Goal: Task Accomplishment & Management: Manage account settings

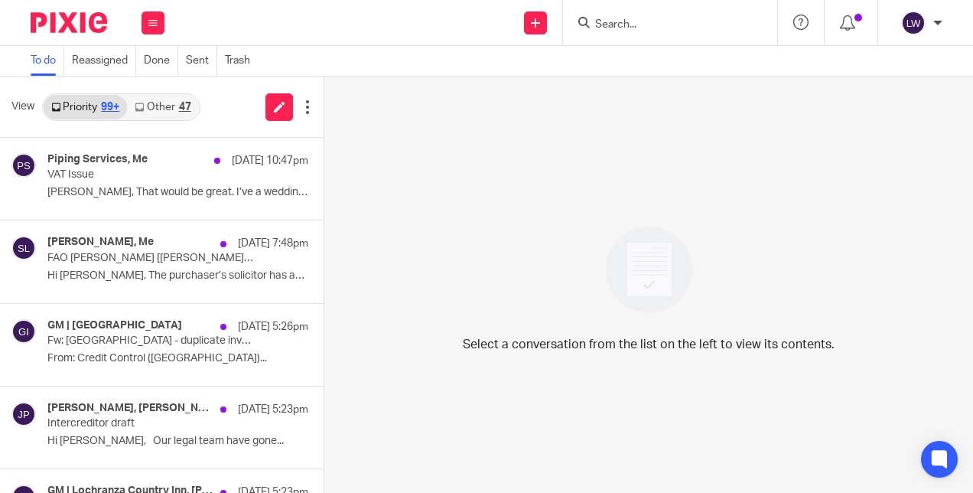
click at [177, 98] on link "Other 47" at bounding box center [162, 107] width 71 height 24
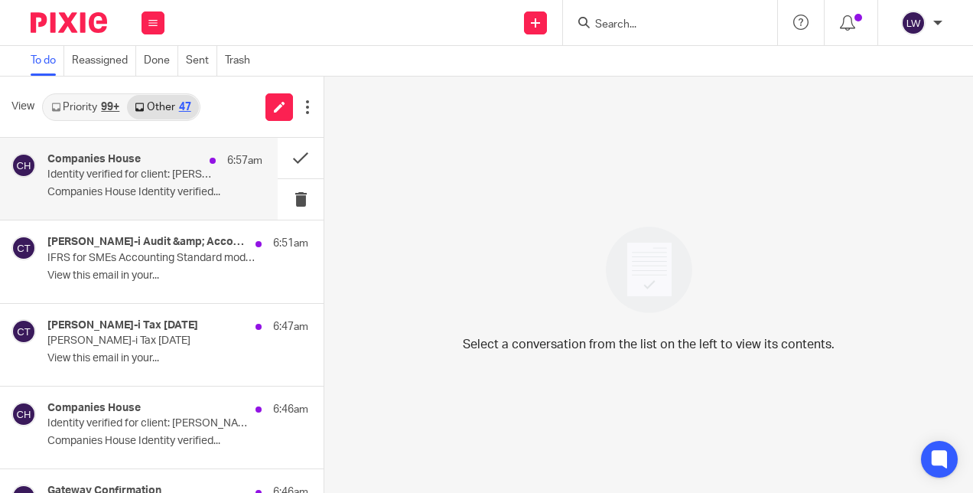
click at [71, 192] on p "Companies House Identity verified..." at bounding box center [154, 192] width 215 height 13
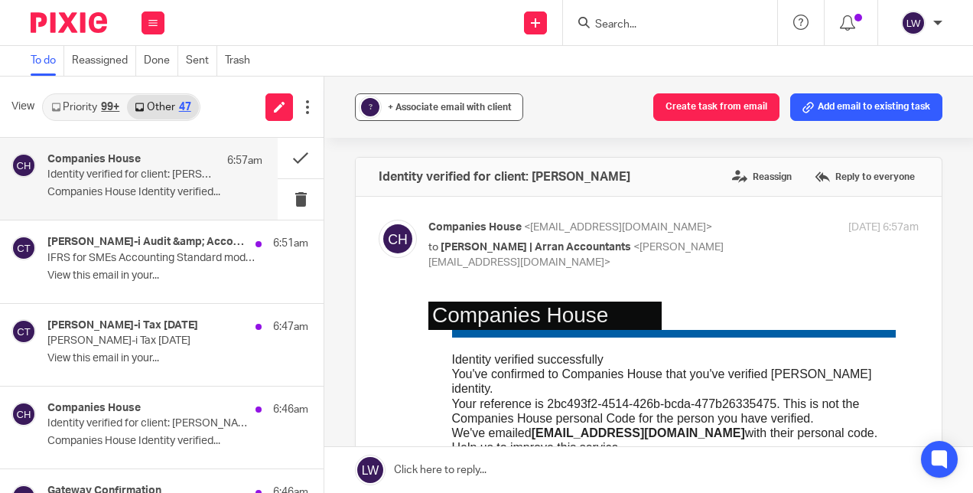
click at [435, 98] on button "? + Associate email with client" at bounding box center [439, 107] width 168 height 28
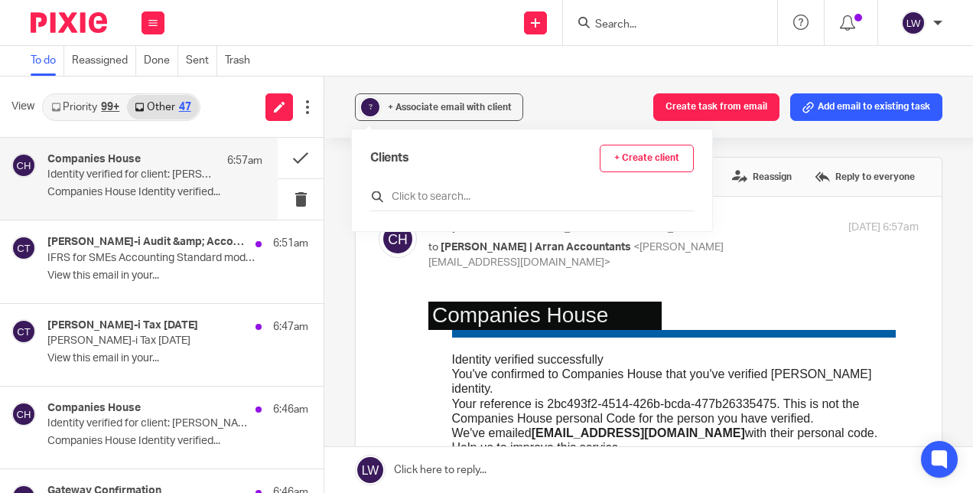
click at [413, 196] on input "text" at bounding box center [532, 196] width 324 height 15
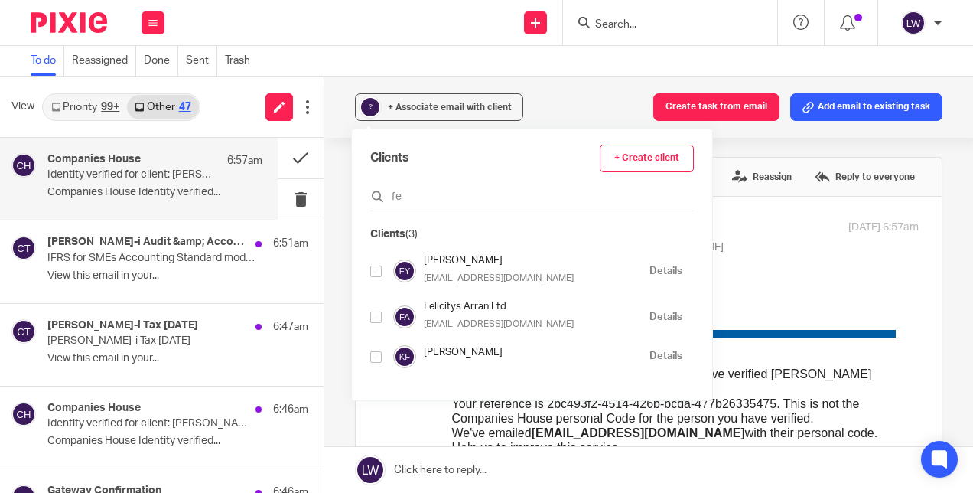
type input "fe"
click at [394, 271] on img at bounding box center [404, 270] width 23 height 23
click at [376, 268] on input "checkbox" at bounding box center [375, 271] width 11 height 11
checkbox input "true"
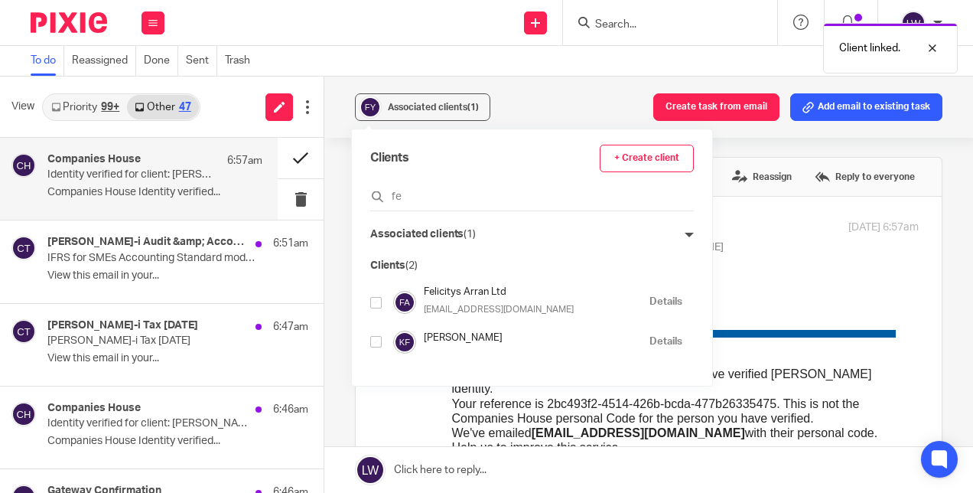
click at [283, 155] on button at bounding box center [301, 158] width 46 height 41
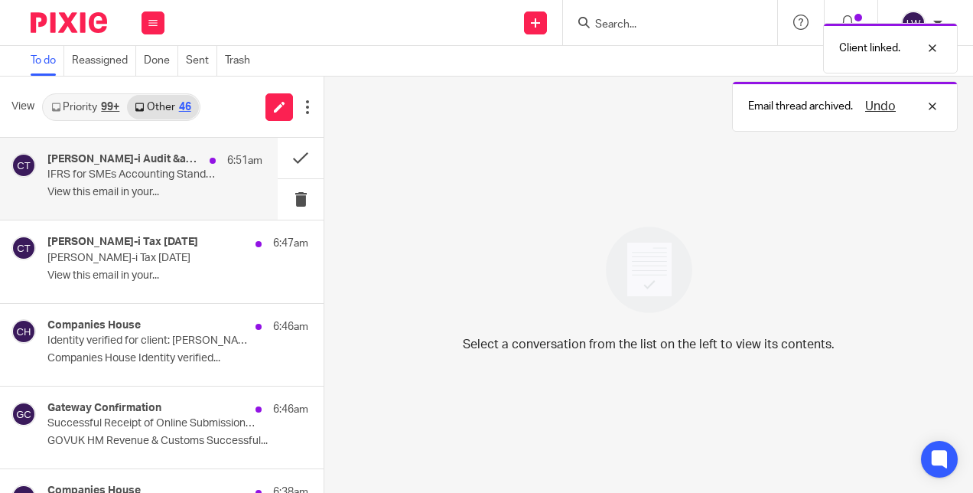
click at [77, 189] on p "View this email in your..." at bounding box center [154, 192] width 215 height 13
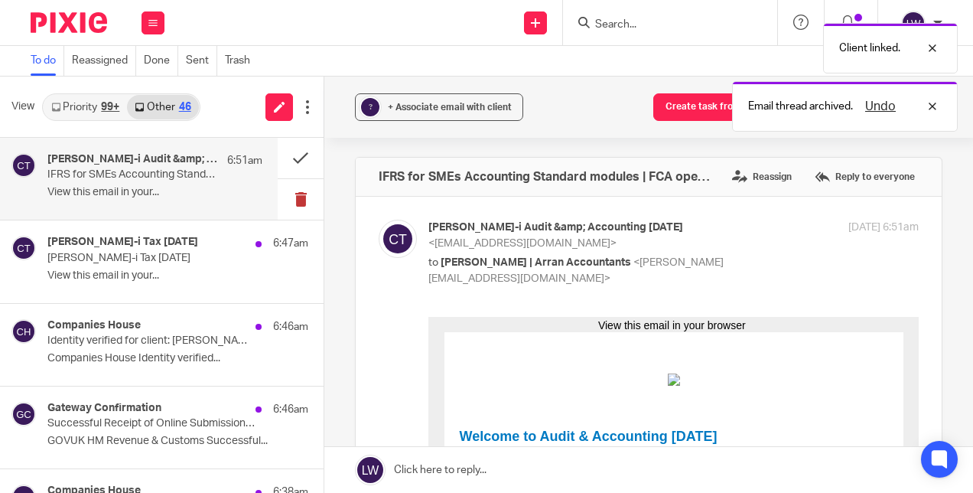
click at [288, 202] on button at bounding box center [301, 199] width 46 height 41
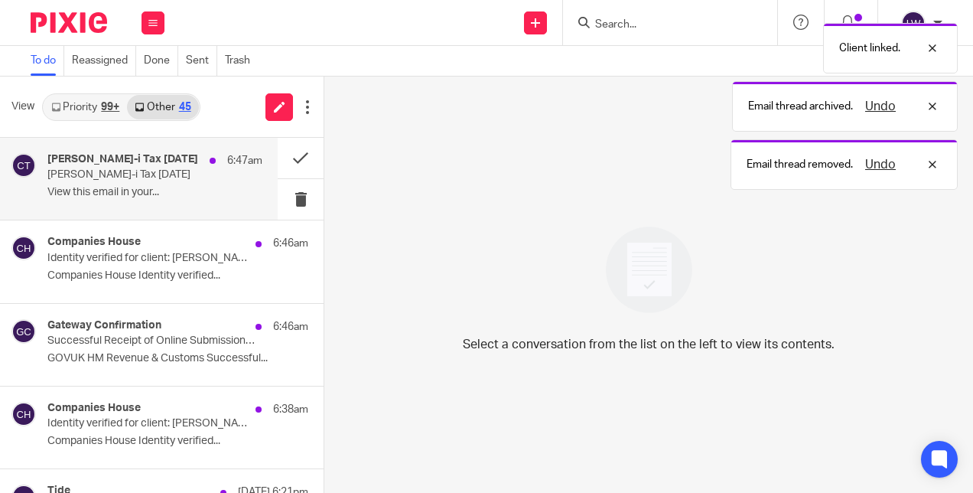
click at [41, 204] on div "Croner-i Tax Today 6:47am Croner-i Tax Today View this email in your..." at bounding box center [139, 179] width 278 height 82
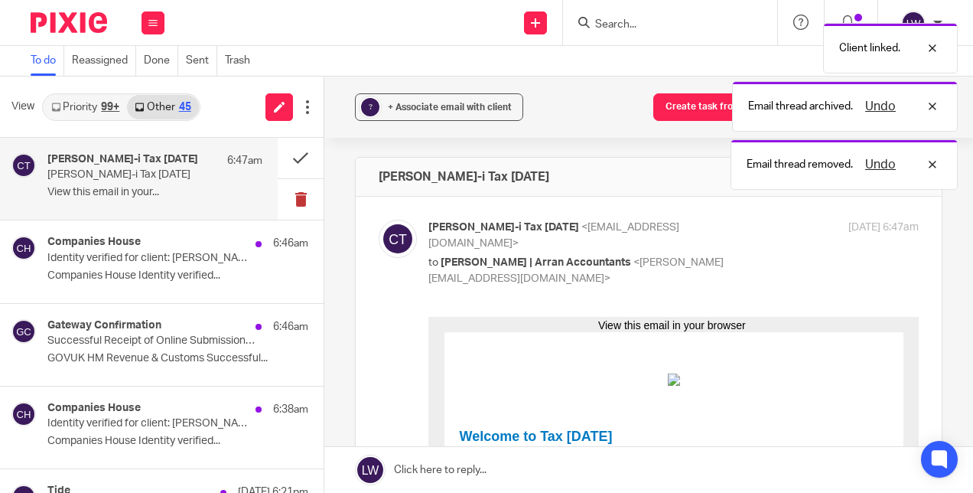
click at [294, 195] on button at bounding box center [301, 199] width 46 height 41
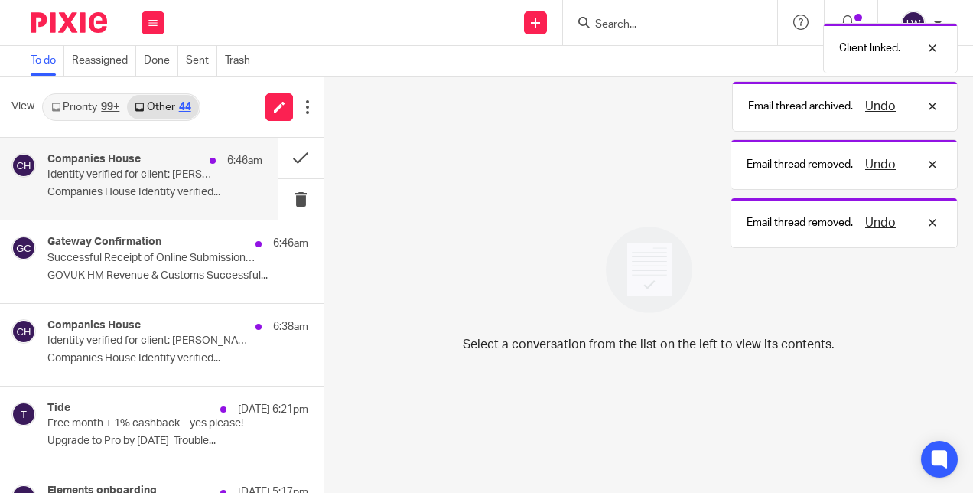
click at [73, 184] on div "Companies House 6:46am Identity verified for client: William Sillars Companies …" at bounding box center [154, 178] width 215 height 51
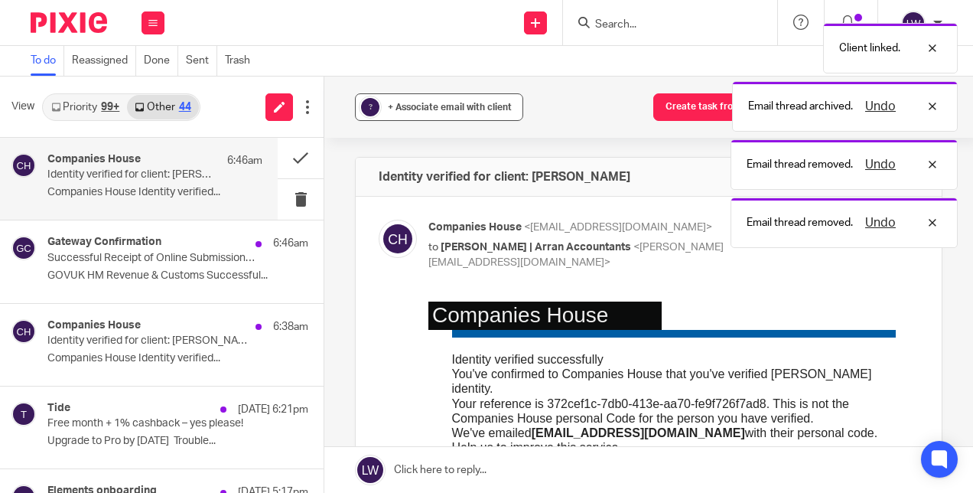
click at [410, 113] on div "+ Associate email with client" at bounding box center [450, 106] width 124 height 15
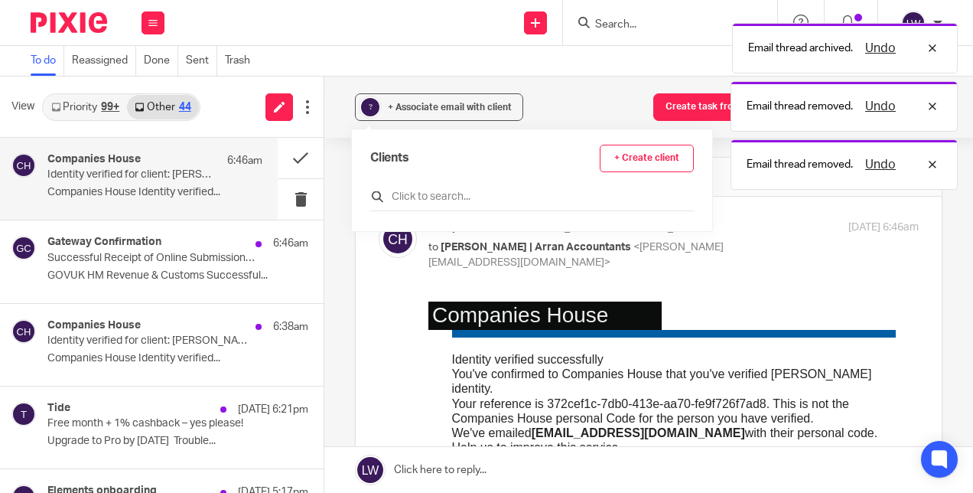
click at [411, 197] on input "text" at bounding box center [532, 196] width 324 height 15
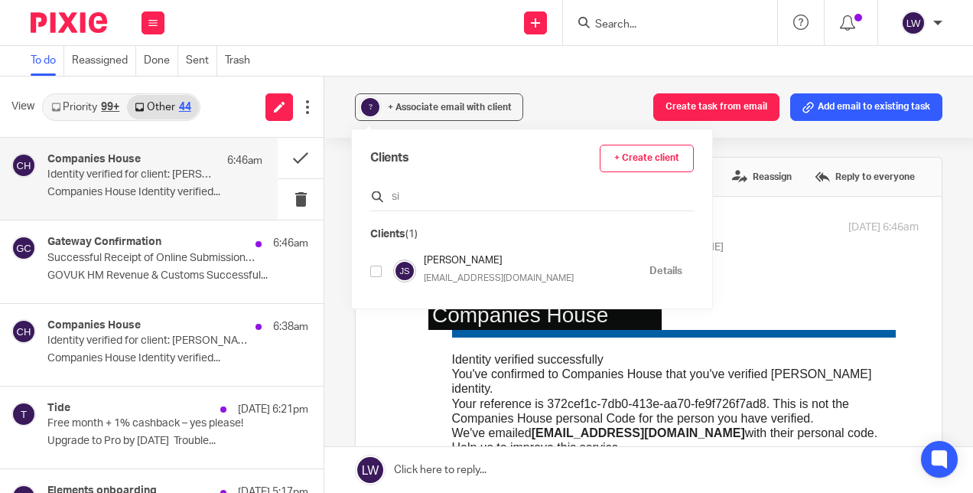
type input "s"
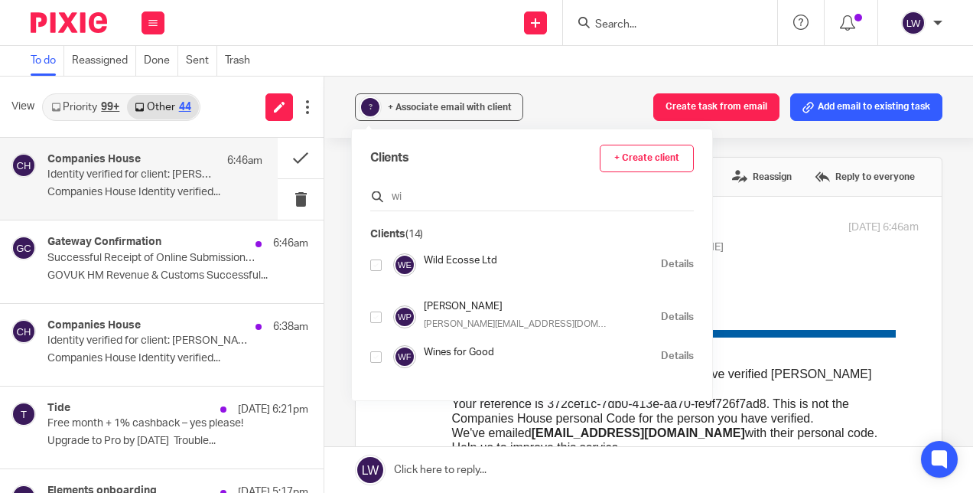
type input "w"
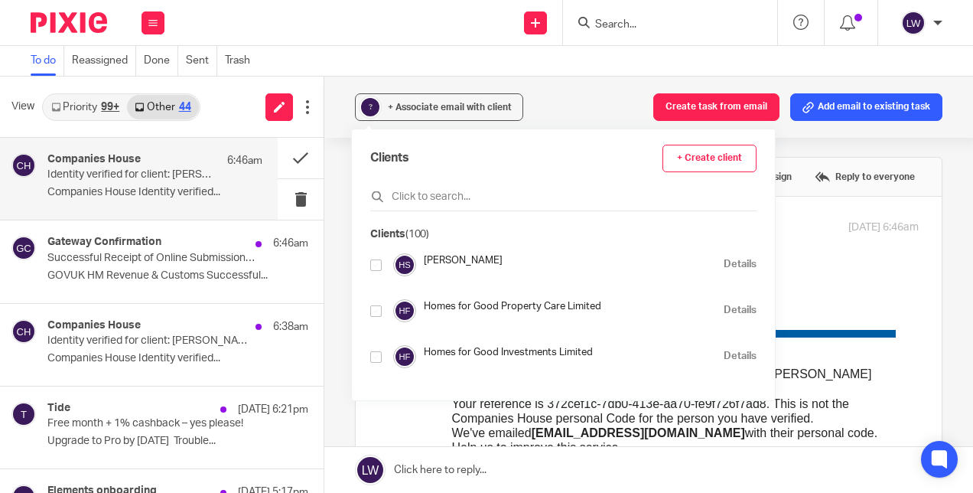
click at [114, 190] on p "Companies House Identity verified..." at bounding box center [154, 192] width 215 height 13
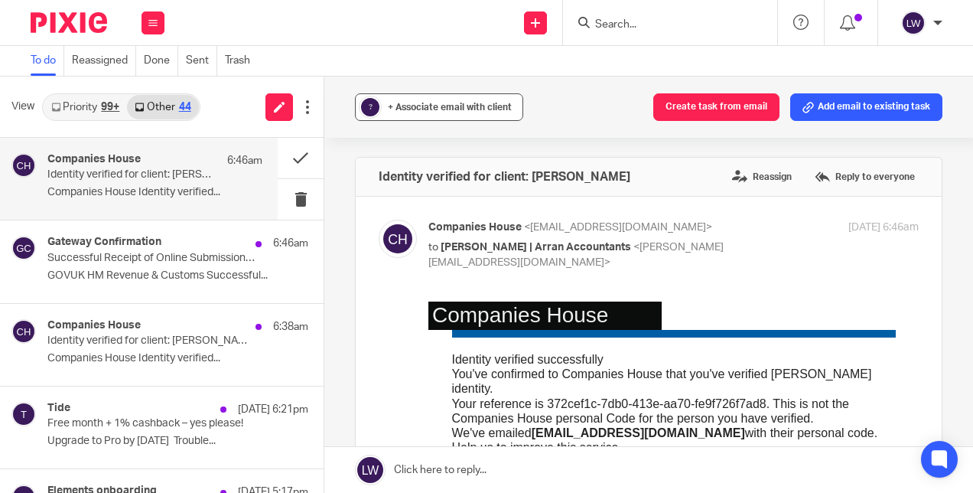
click at [424, 110] on span "+ Associate email with client" at bounding box center [450, 107] width 124 height 9
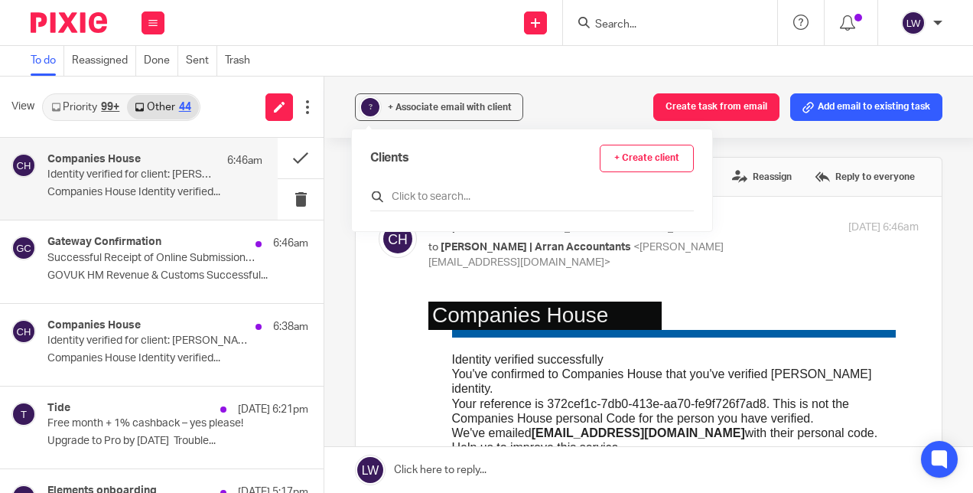
click at [416, 193] on input "text" at bounding box center [532, 196] width 324 height 15
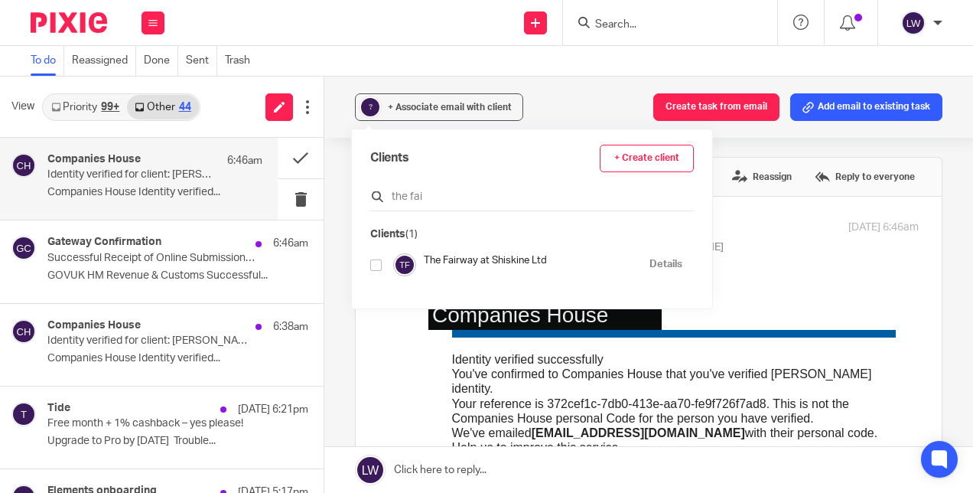
type input "the fai"
click at [378, 264] on input "checkbox" at bounding box center [375, 264] width 11 height 11
checkbox input "true"
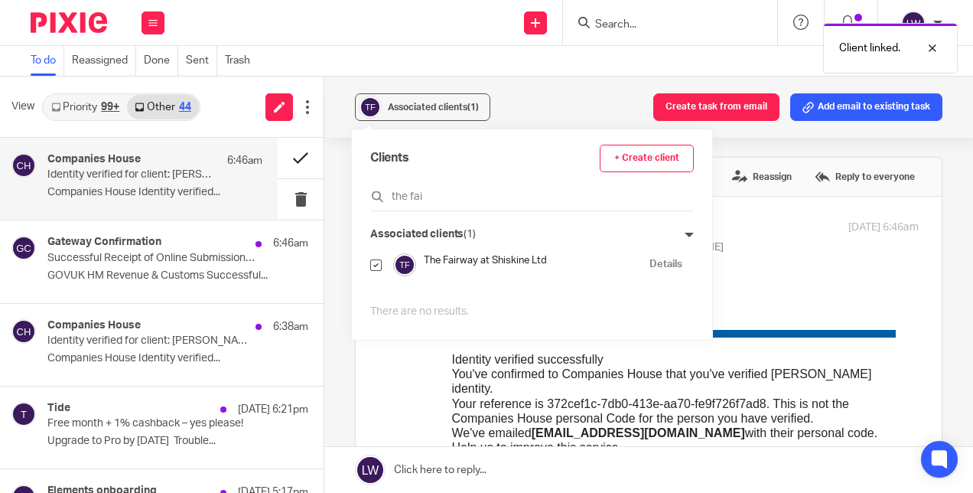
click at [288, 155] on button at bounding box center [301, 158] width 46 height 41
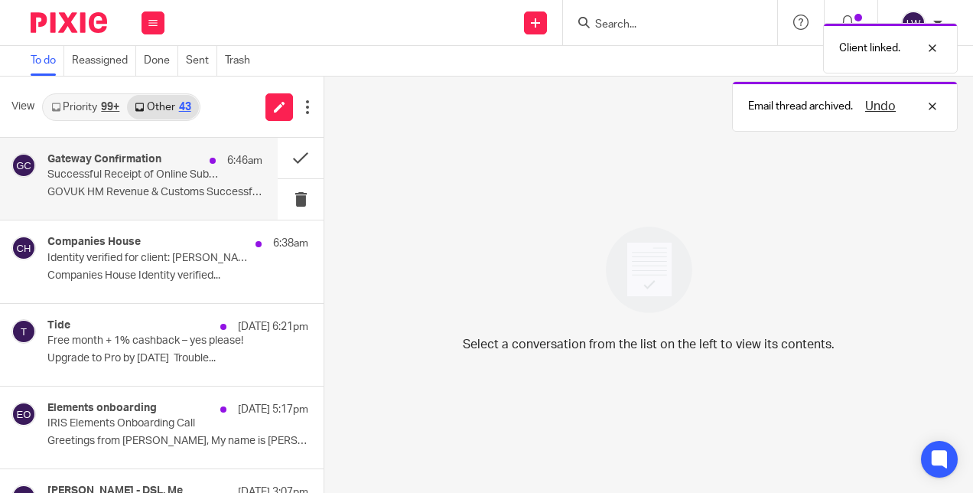
click at [61, 190] on p "GOVUK HM Revenue & Customs Successful..." at bounding box center [154, 192] width 215 height 13
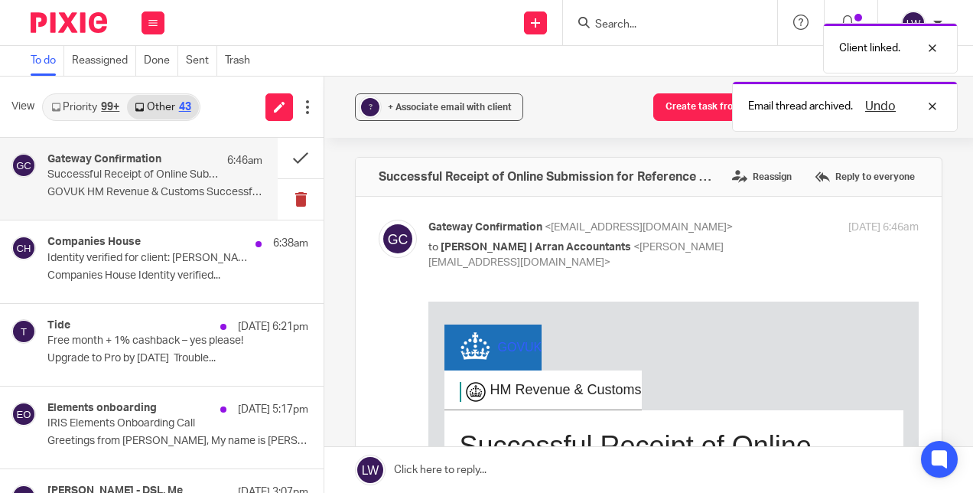
click at [294, 197] on button at bounding box center [301, 199] width 46 height 41
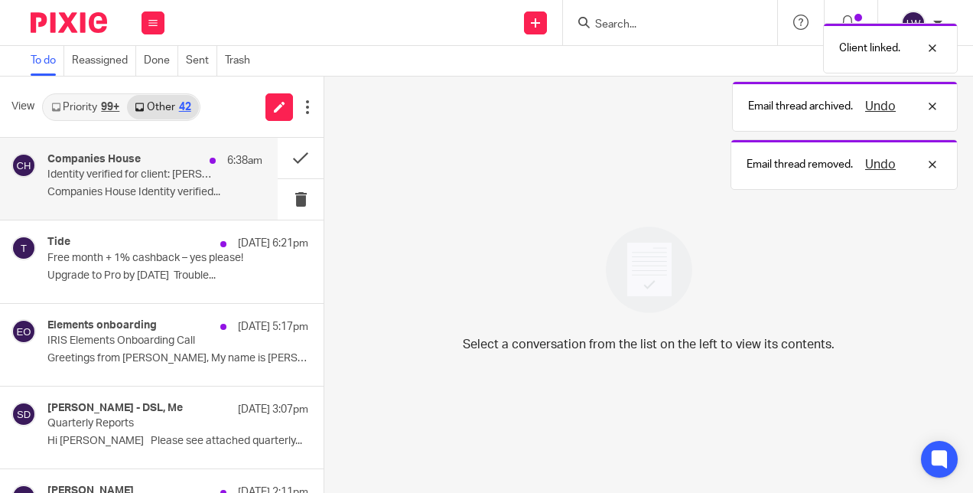
click at [63, 194] on p "Companies House Identity verified..." at bounding box center [154, 192] width 215 height 13
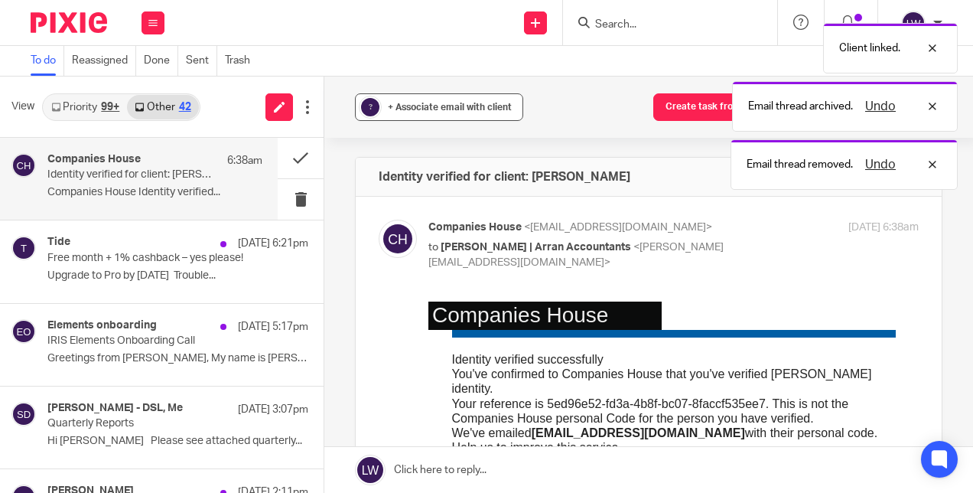
click at [423, 110] on span "+ Associate email with client" at bounding box center [450, 107] width 124 height 9
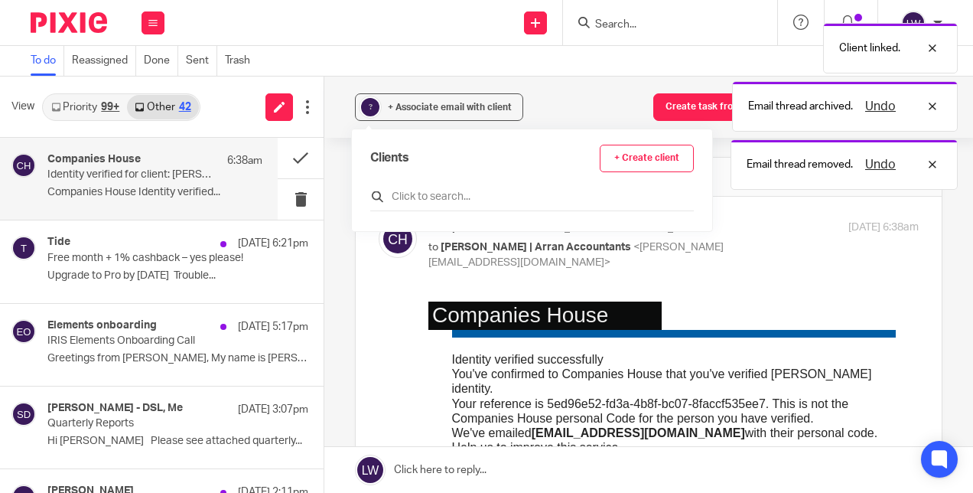
click at [409, 191] on input "text" at bounding box center [532, 196] width 324 height 15
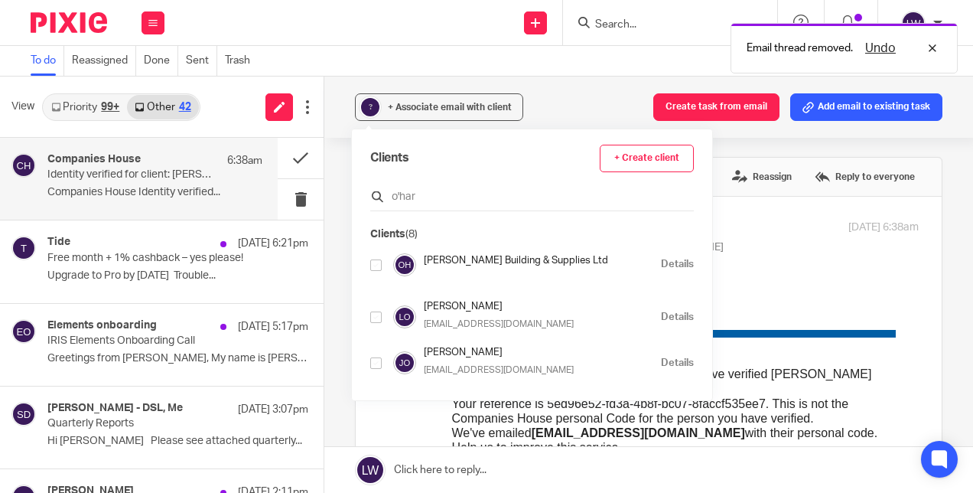
type input "o'har"
click at [375, 314] on input "checkbox" at bounding box center [375, 316] width 11 height 11
checkbox input "true"
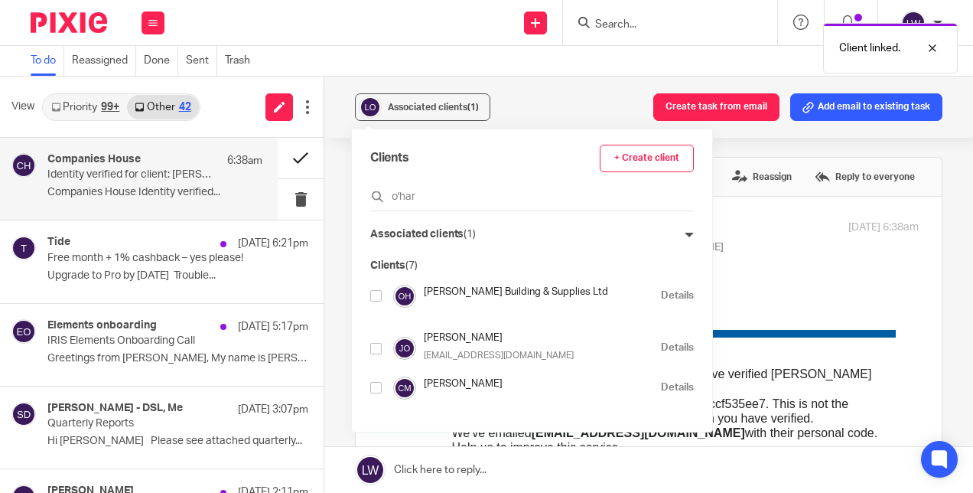
click at [285, 159] on button at bounding box center [301, 158] width 46 height 41
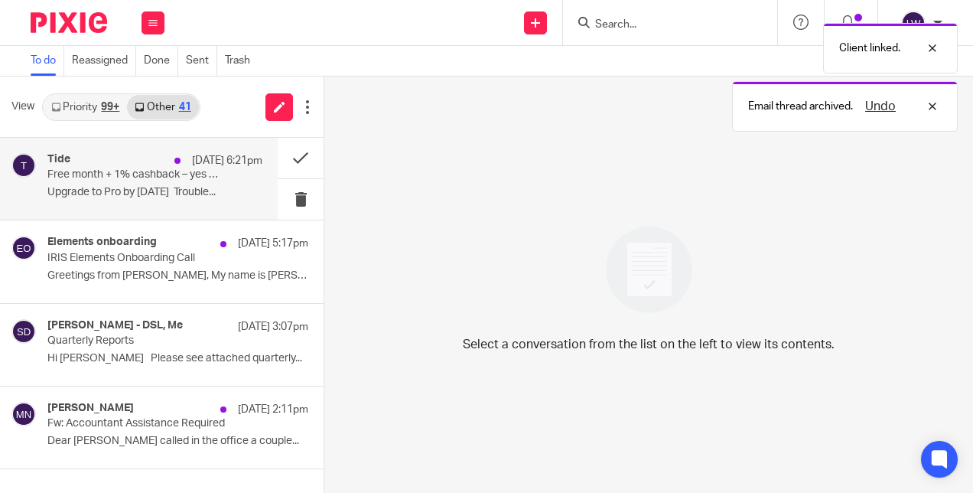
click at [93, 197] on p "Upgrade to Pro by 31 October Trouble..." at bounding box center [154, 192] width 215 height 13
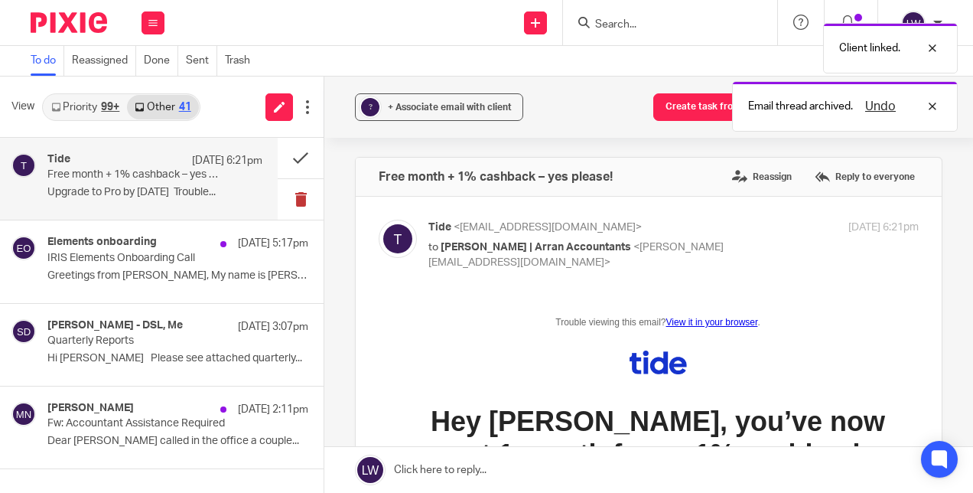
click at [294, 196] on button at bounding box center [301, 199] width 46 height 41
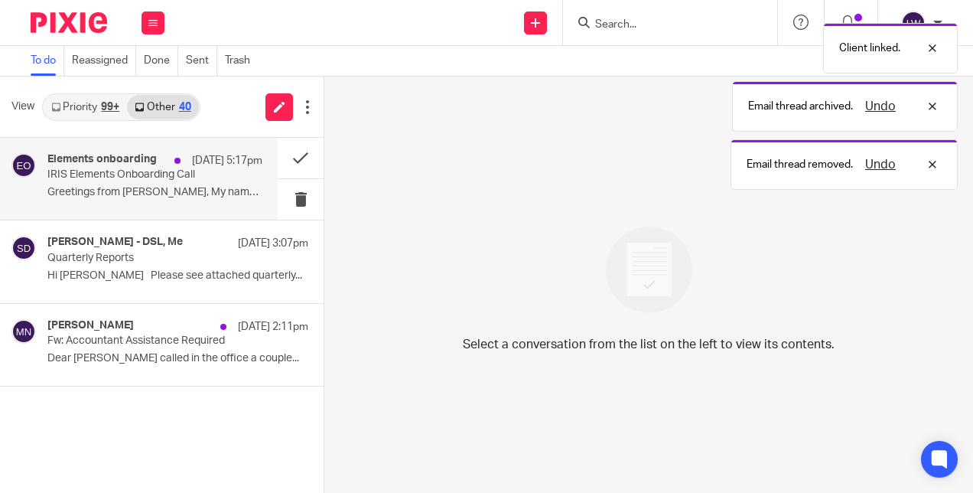
click at [72, 208] on div "Elements onboarding 13 Oct 5:17pm IRIS Elements Onboarding Call Greetings from …" at bounding box center [139, 179] width 278 height 82
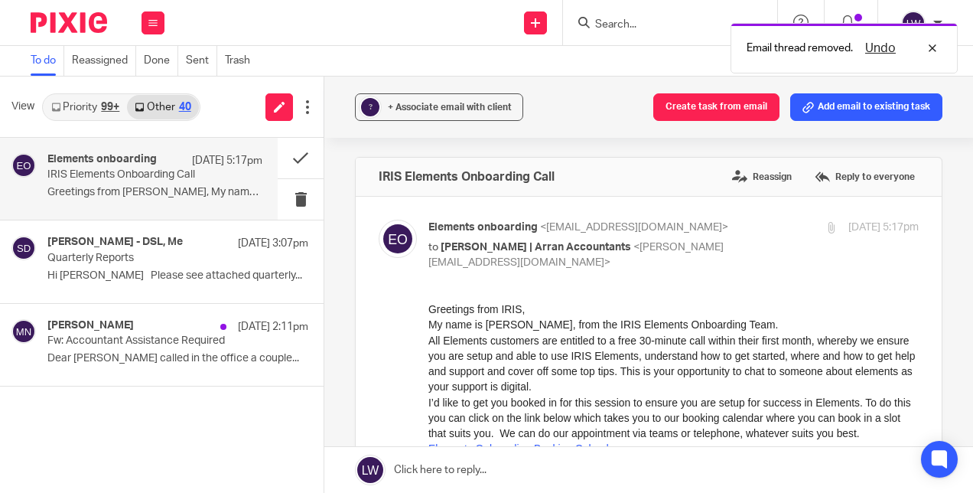
click at [83, 108] on link "Priority 99+" at bounding box center [85, 107] width 83 height 24
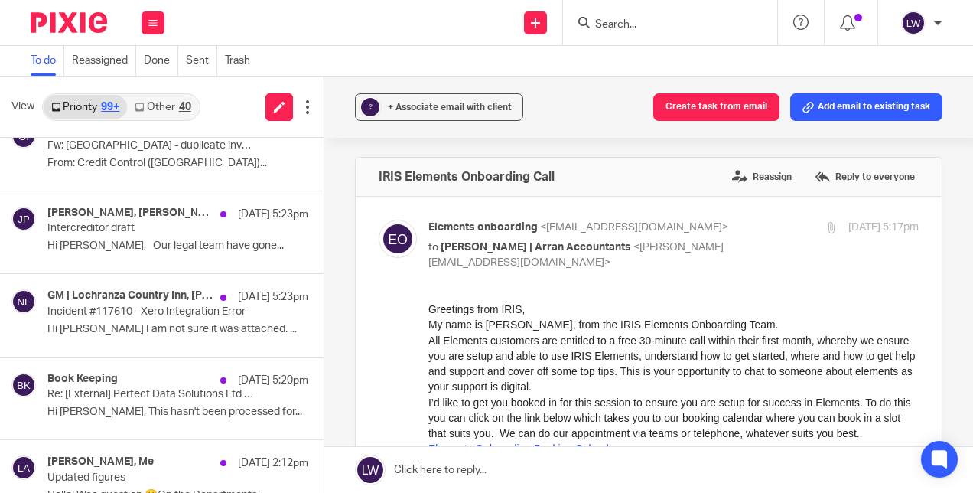
scroll to position [197, 0]
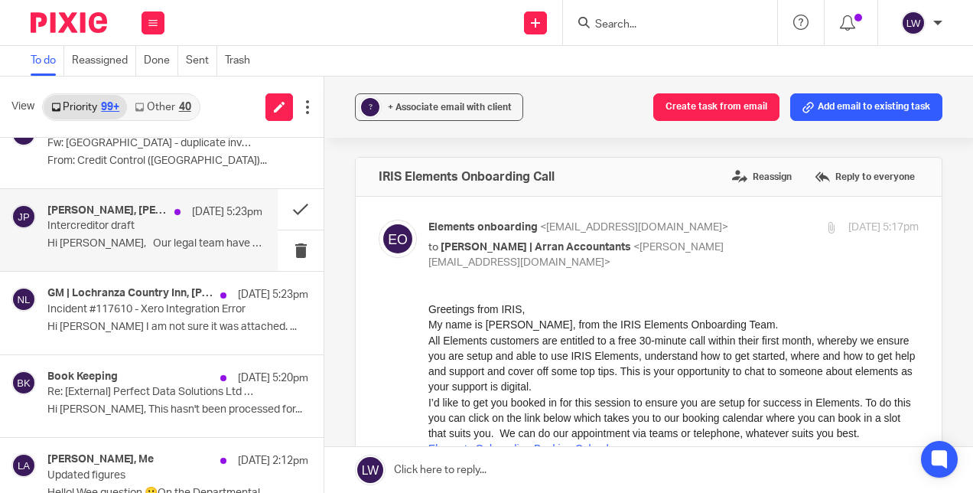
click at [67, 245] on p "Hi Joanne, Our legal team have gone..." at bounding box center [154, 243] width 215 height 13
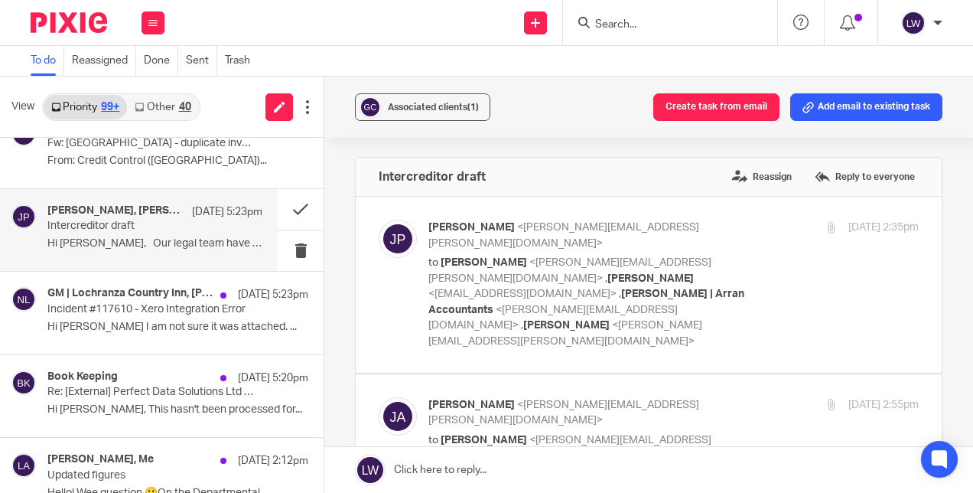
scroll to position [0, 0]
click at [291, 205] on button at bounding box center [301, 209] width 46 height 41
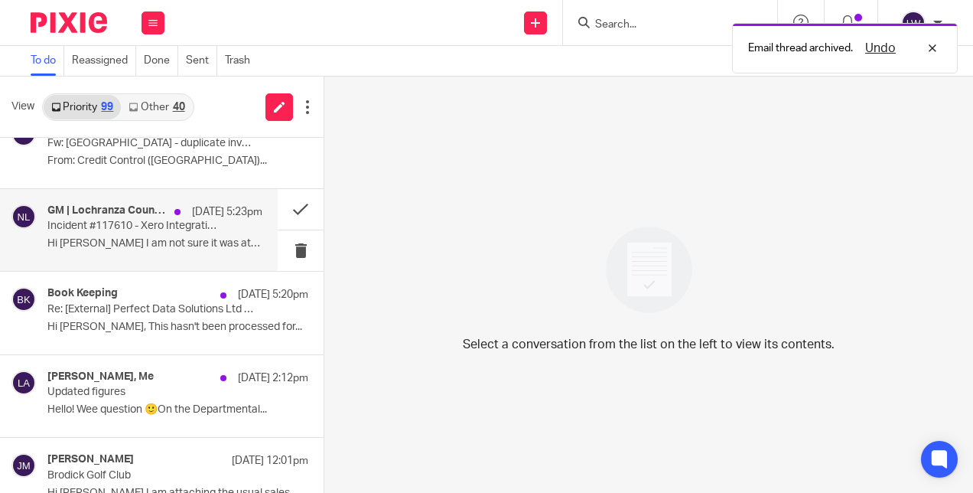
click at [93, 248] on p "Hi [PERSON_NAME] I am not sure it was attached. ..." at bounding box center [154, 243] width 215 height 13
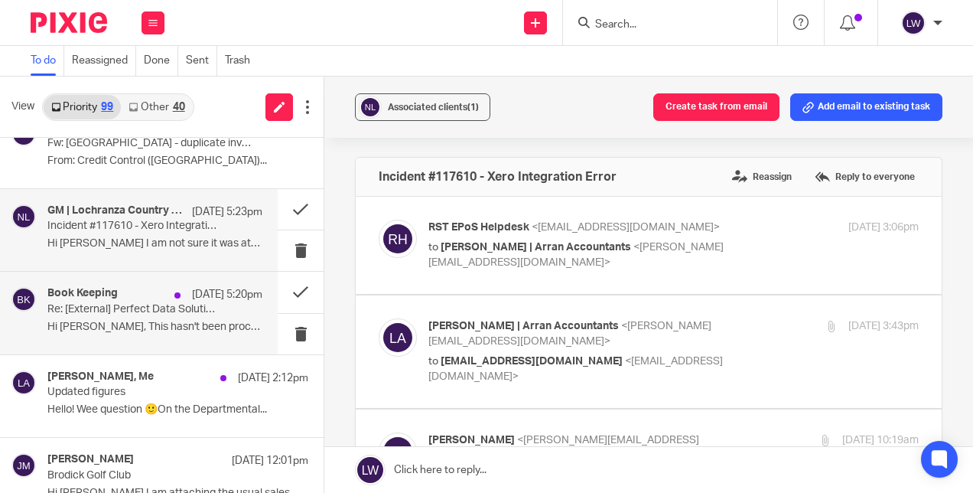
click at [103, 324] on p "Hi Sandra, This hasn't been processed for..." at bounding box center [154, 327] width 215 height 13
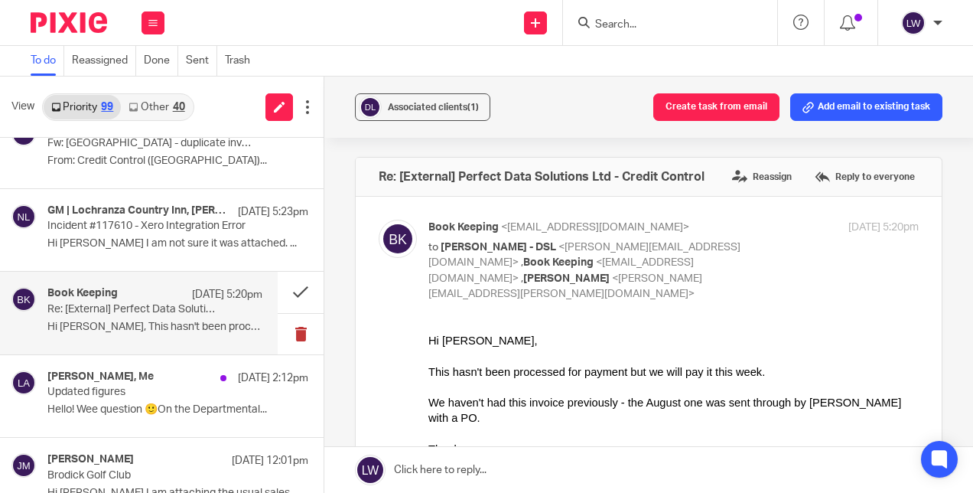
click at [292, 335] on button at bounding box center [301, 334] width 46 height 41
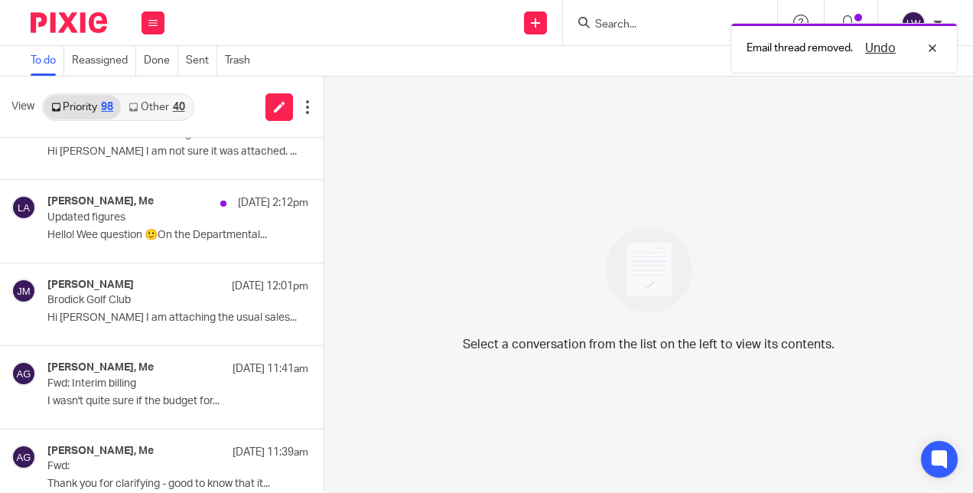
scroll to position [291, 0]
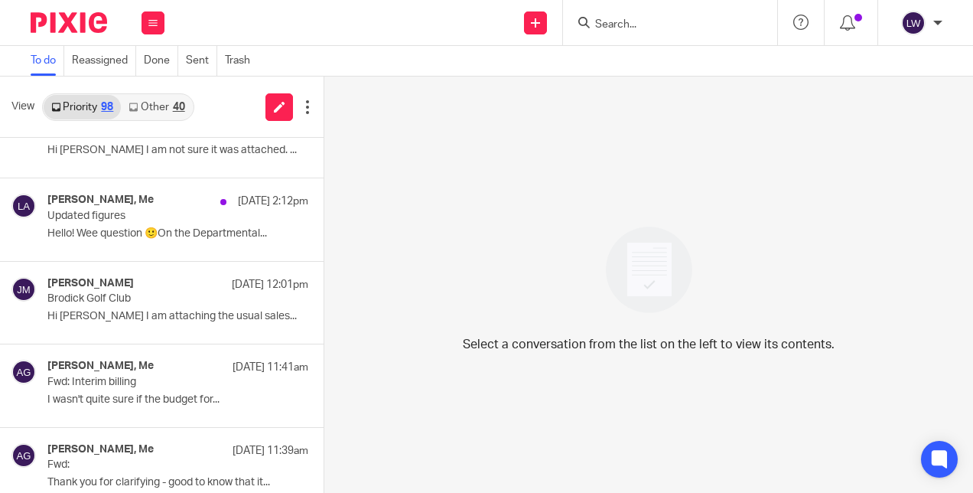
click at [617, 28] on input "Search" at bounding box center [663, 25] width 138 height 14
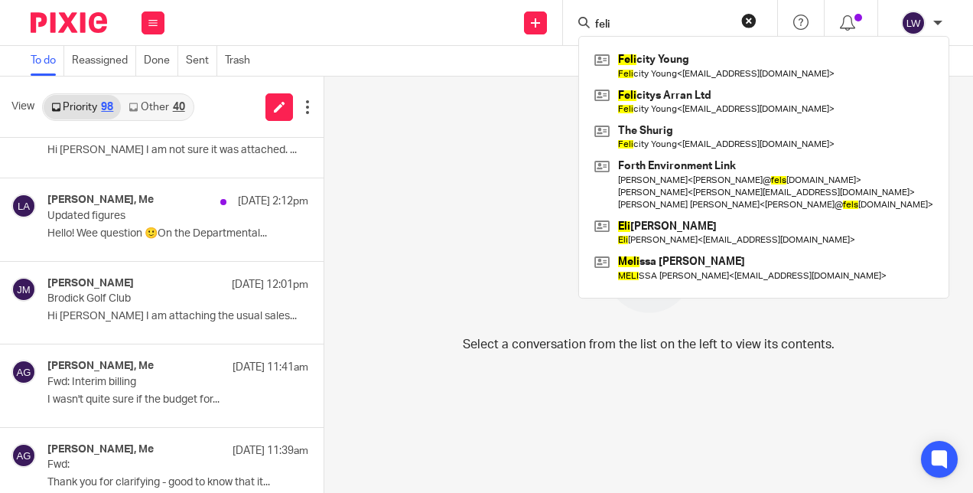
type input "feli"
click at [161, 26] on button at bounding box center [153, 22] width 23 height 23
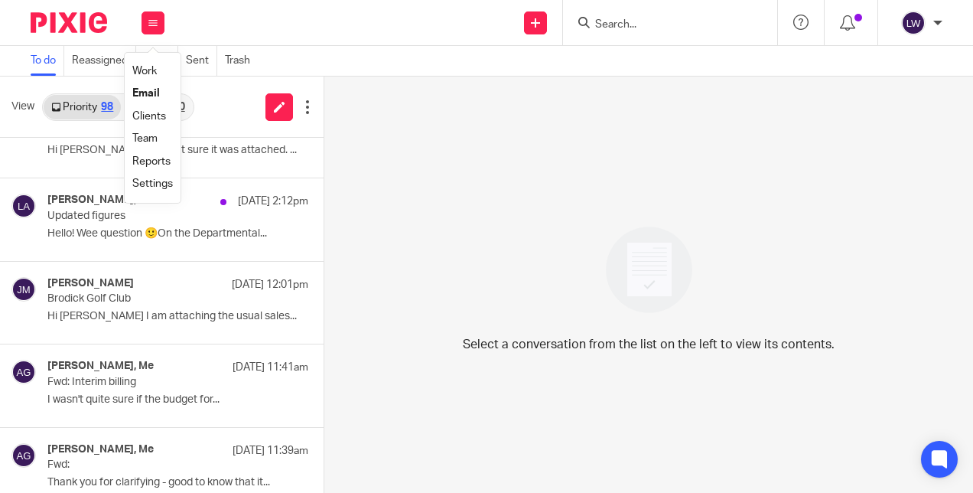
click at [152, 99] on link "Email" at bounding box center [146, 93] width 28 height 11
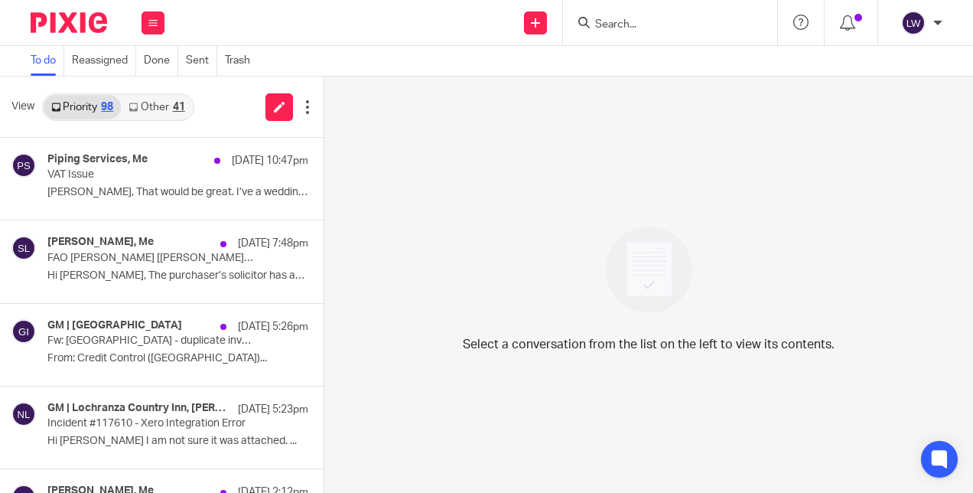
click at [166, 99] on link "Other 41" at bounding box center [156, 107] width 71 height 24
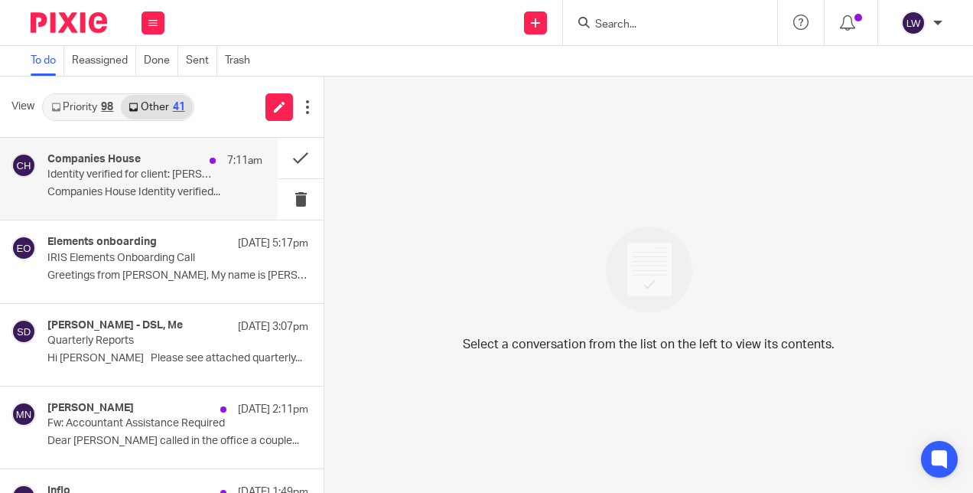
click at [201, 188] on p "Companies House Identity verified..." at bounding box center [154, 192] width 215 height 13
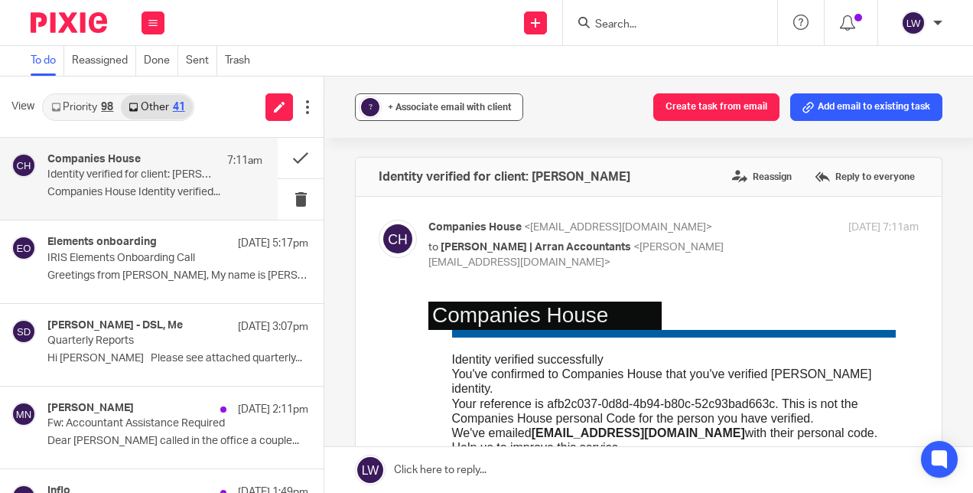
click at [451, 107] on span "+ Associate email with client" at bounding box center [450, 107] width 124 height 9
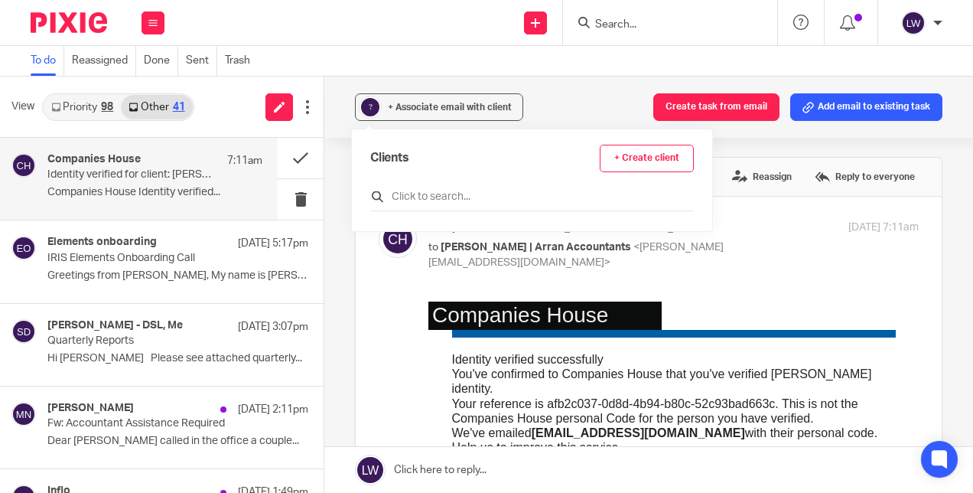
click at [445, 200] on input "text" at bounding box center [532, 196] width 324 height 15
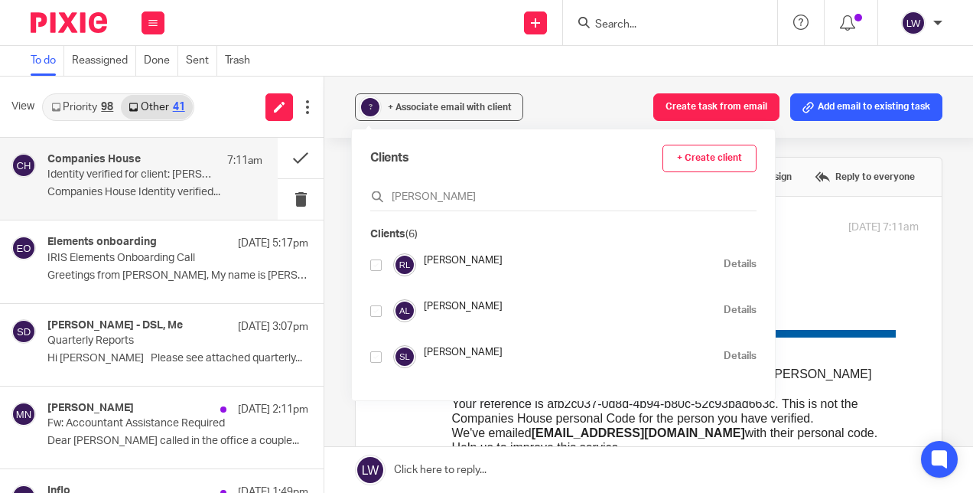
type input "[PERSON_NAME]"
click at [377, 310] on input "checkbox" at bounding box center [375, 310] width 11 height 11
checkbox input "true"
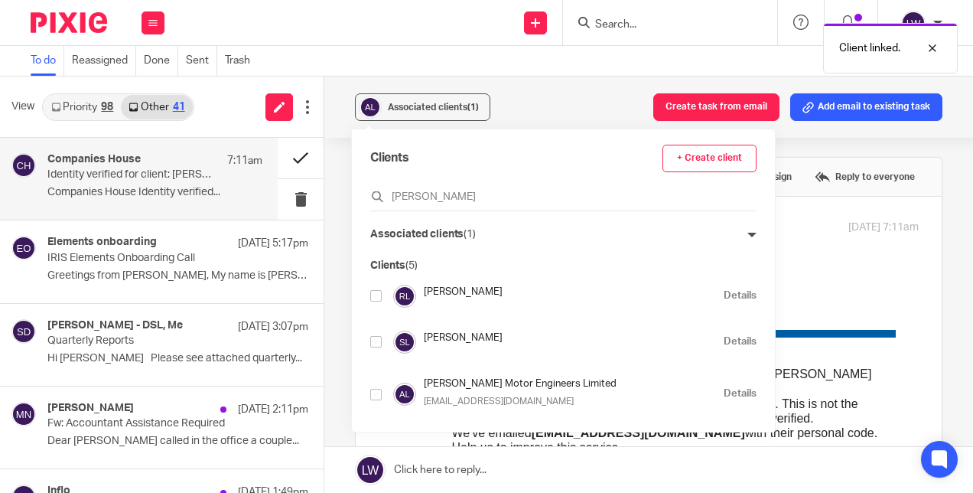
click at [283, 161] on button at bounding box center [301, 158] width 46 height 41
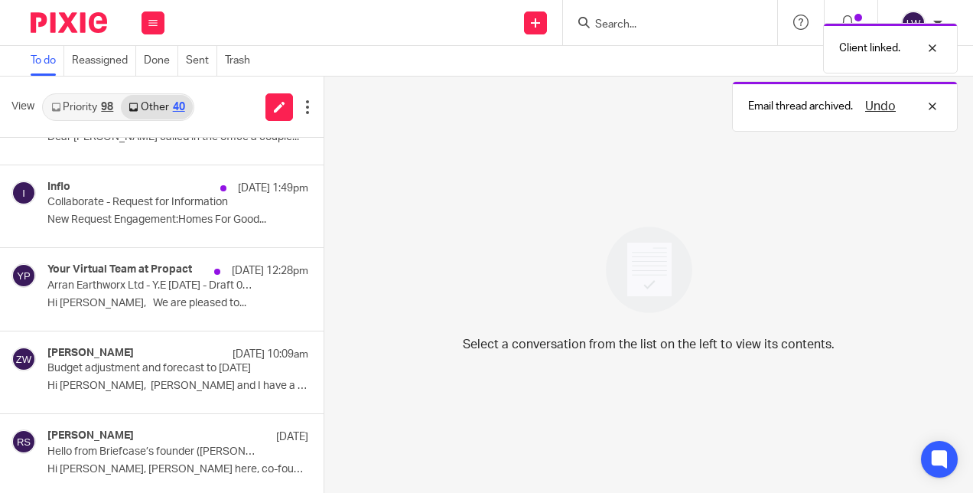
scroll to position [222, 0]
